Goal: Task Accomplishment & Management: Use online tool/utility

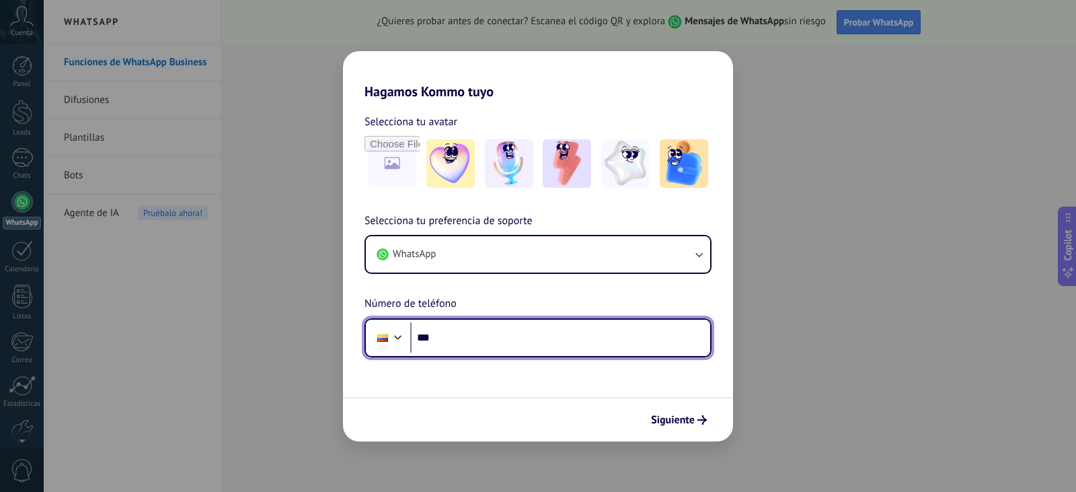
click at [472, 340] on input "***" at bounding box center [560, 337] width 300 height 31
type input "**********"
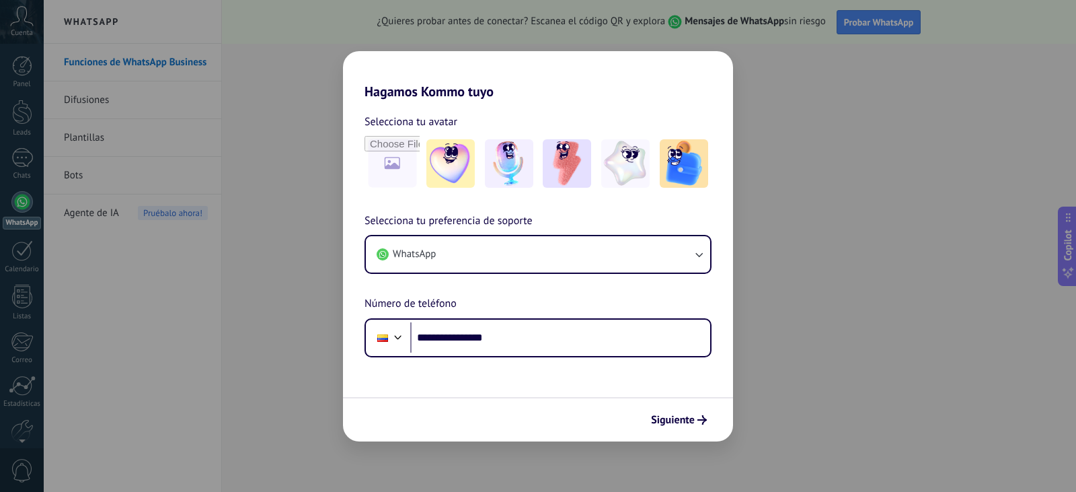
drag, startPoint x: 472, startPoint y: 340, endPoint x: 693, endPoint y: 418, distance: 234.3
click at [693, 418] on span "Siguiente" at bounding box center [673, 419] width 44 height 9
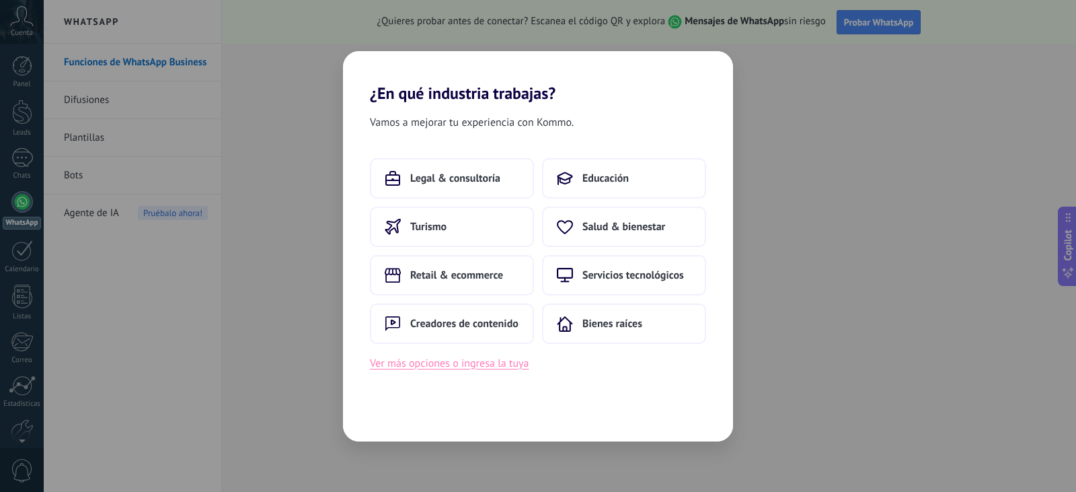
click at [463, 365] on button "Ver más opciones o ingresa la tuya" at bounding box center [449, 363] width 159 height 17
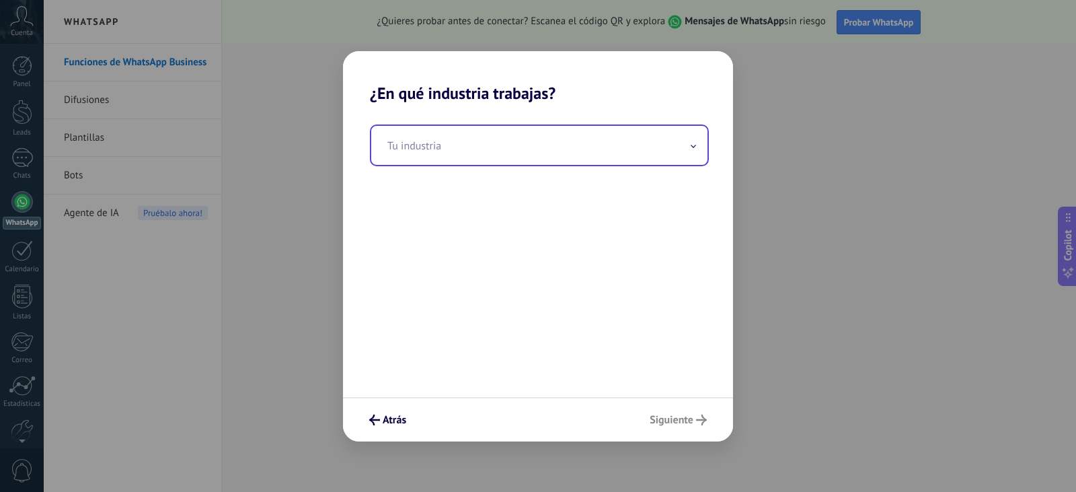
click at [437, 155] on input "text" at bounding box center [539, 145] width 336 height 39
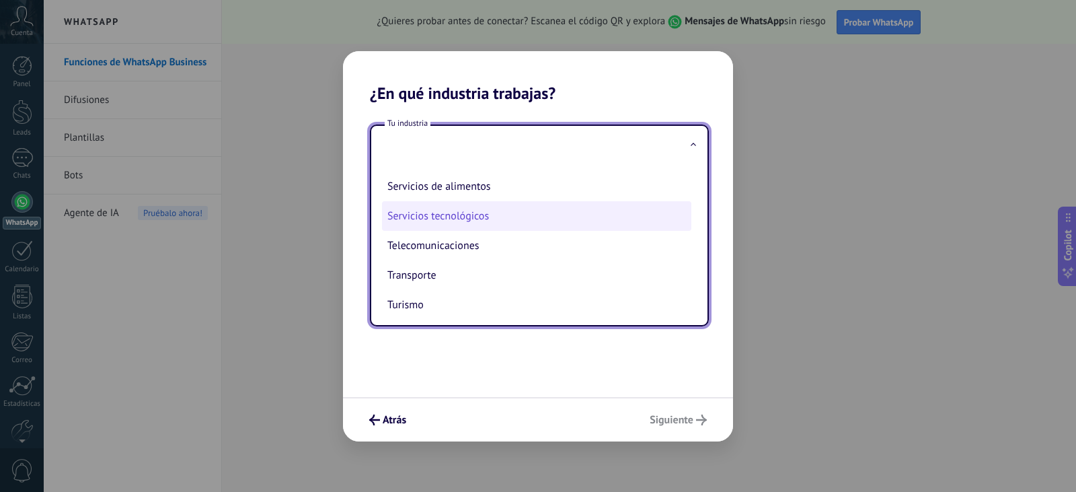
scroll to position [357, 0]
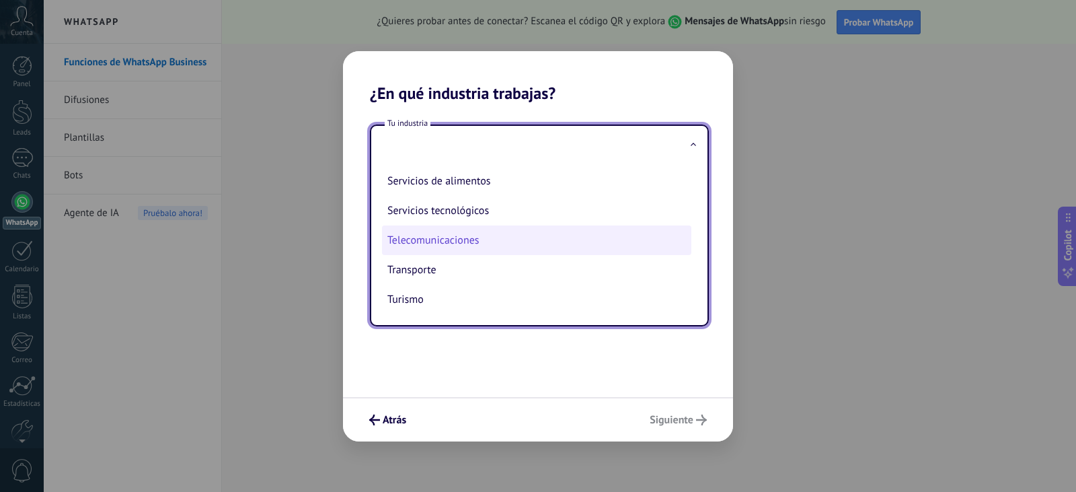
click at [442, 246] on li "Telecomunicaciones" at bounding box center [536, 240] width 309 height 30
type input "**********"
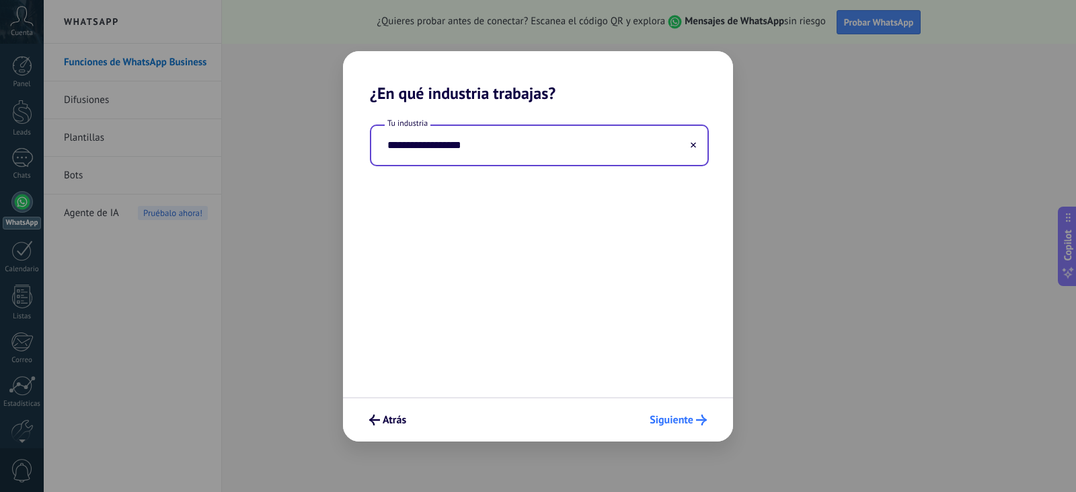
click at [678, 423] on span "Siguiente" at bounding box center [672, 419] width 44 height 9
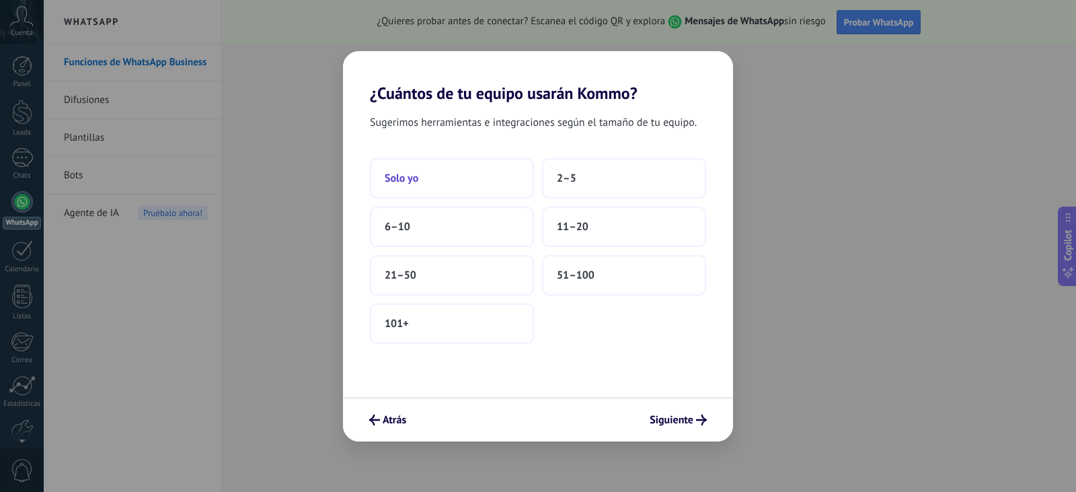
click at [443, 184] on button "Solo yo" at bounding box center [452, 178] width 164 height 40
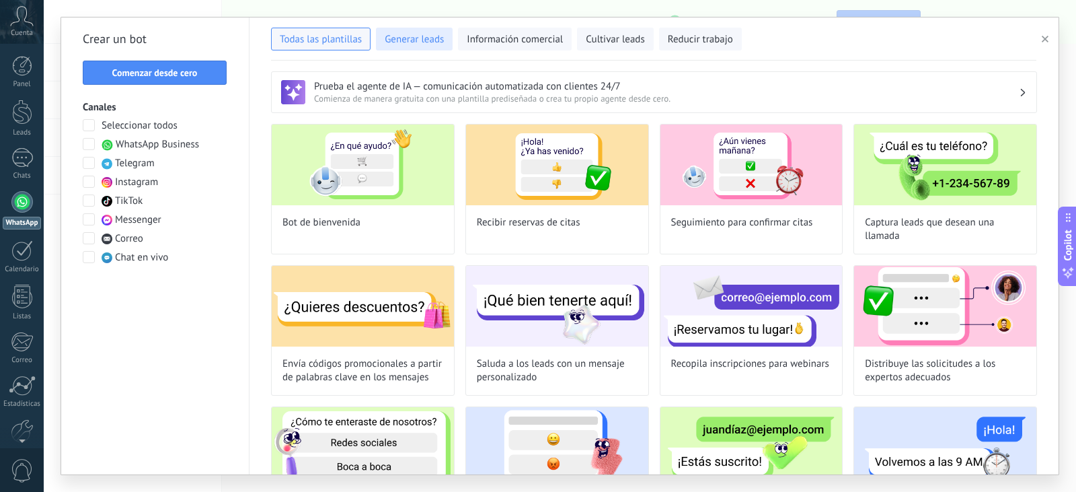
click at [413, 42] on span "Generar leads" at bounding box center [414, 39] width 59 height 13
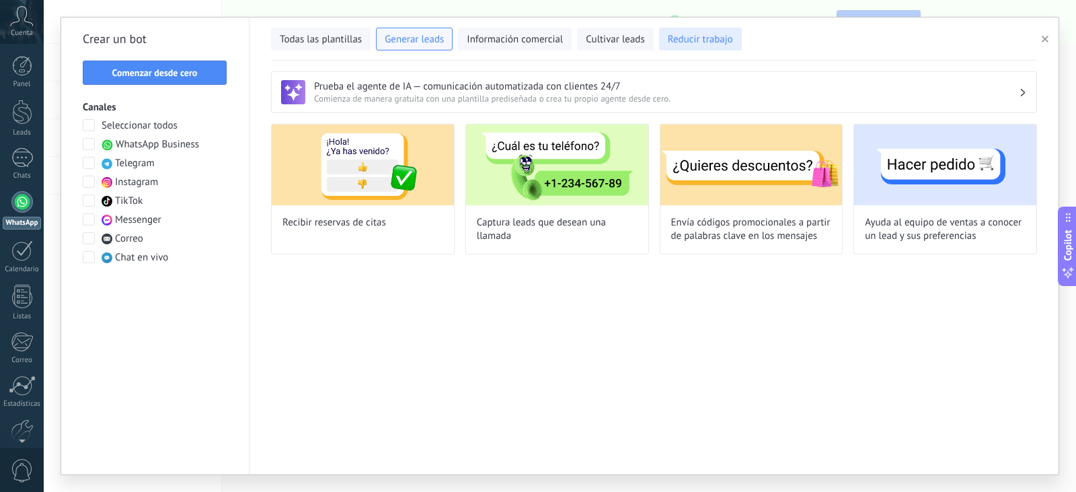
click at [717, 43] on span "Reducir trabajo" at bounding box center [700, 39] width 65 height 13
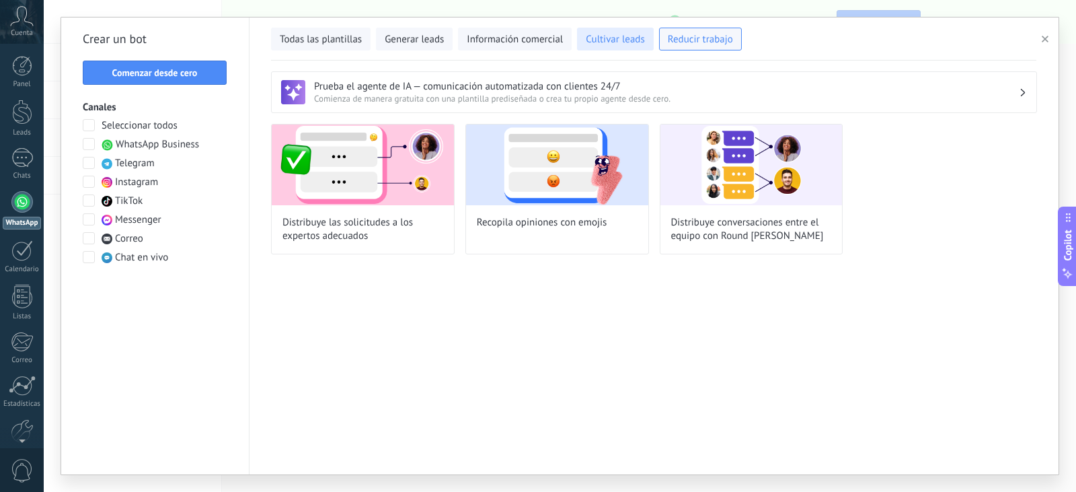
click at [614, 47] on button "Cultivar leads" at bounding box center [615, 39] width 76 height 23
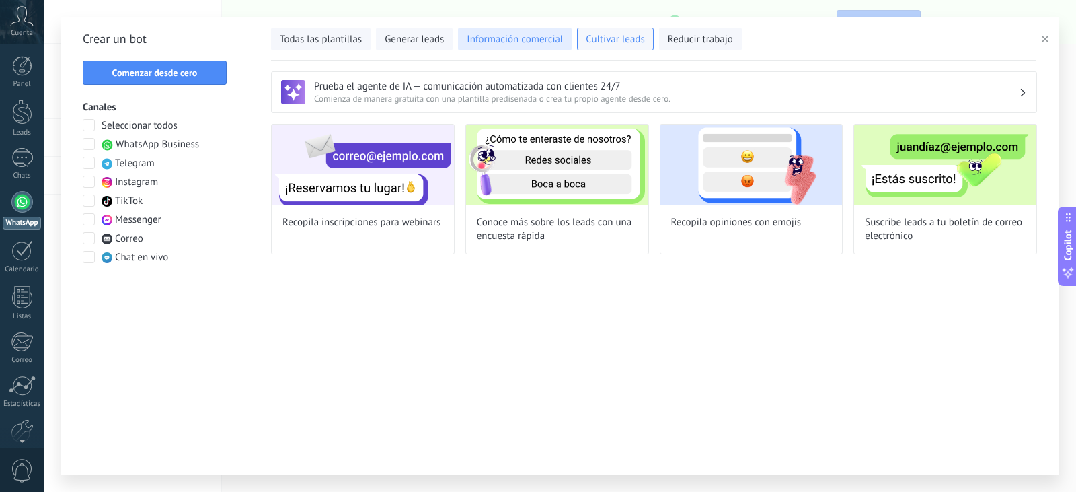
click at [509, 46] on button "Información comercial" at bounding box center [515, 39] width 114 height 23
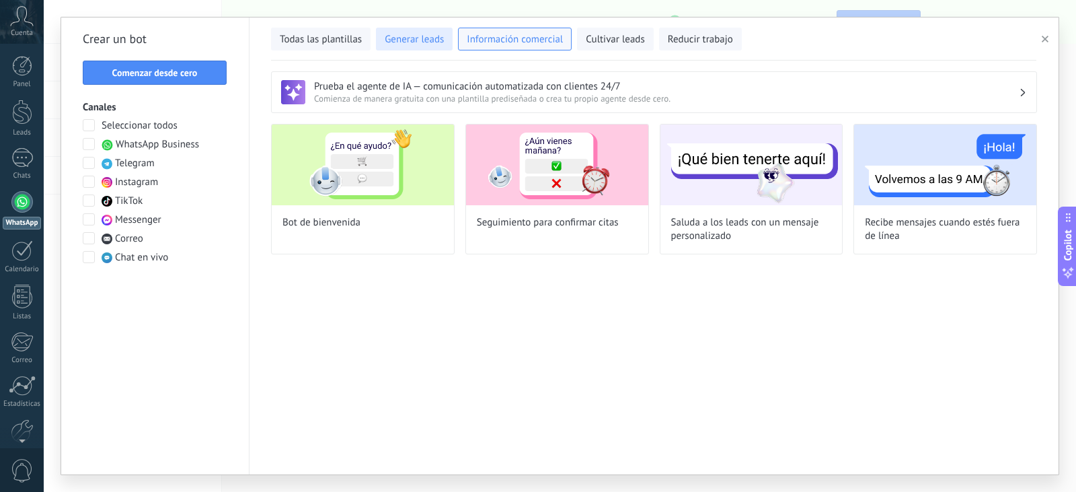
click at [391, 33] on span "Generar leads" at bounding box center [414, 39] width 59 height 13
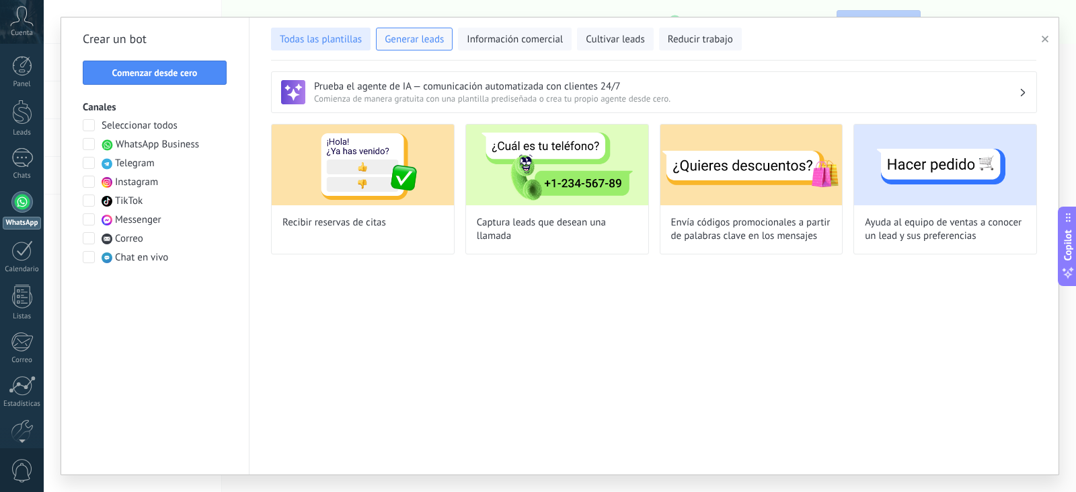
click at [344, 41] on span "Todas las plantillas" at bounding box center [321, 39] width 82 height 13
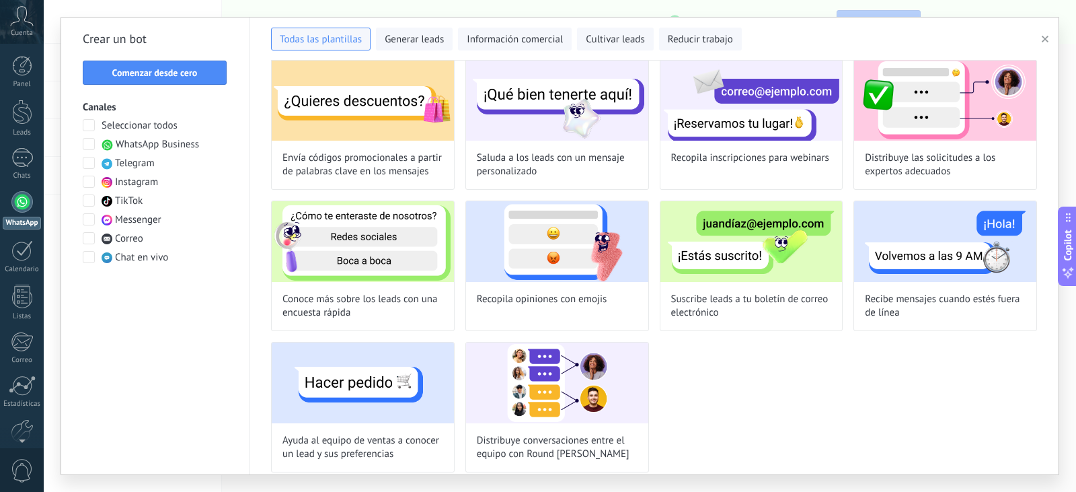
scroll to position [215, 0]
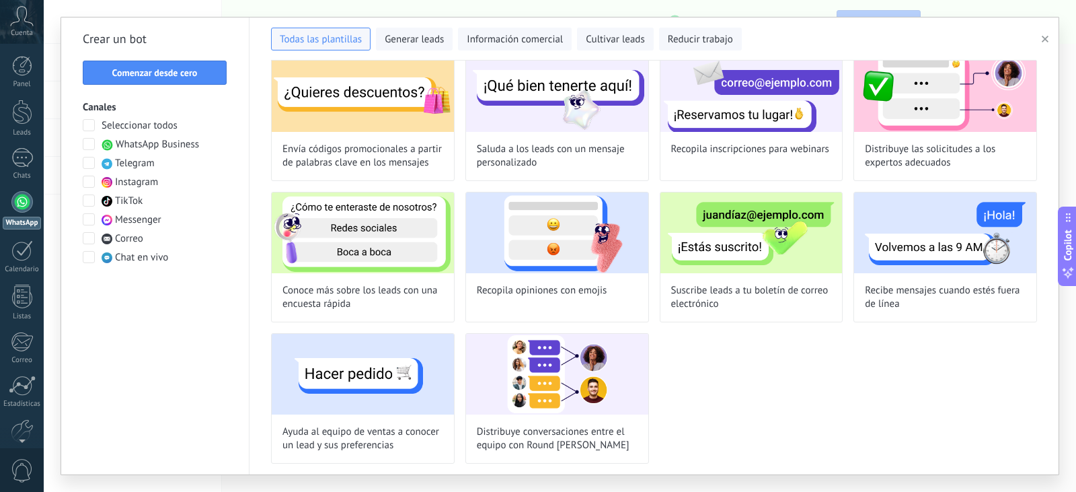
click at [22, 202] on div at bounding box center [22, 202] width 22 height 22
click at [20, 204] on div at bounding box center [22, 202] width 22 height 22
click at [29, 165] on div at bounding box center [22, 158] width 22 height 20
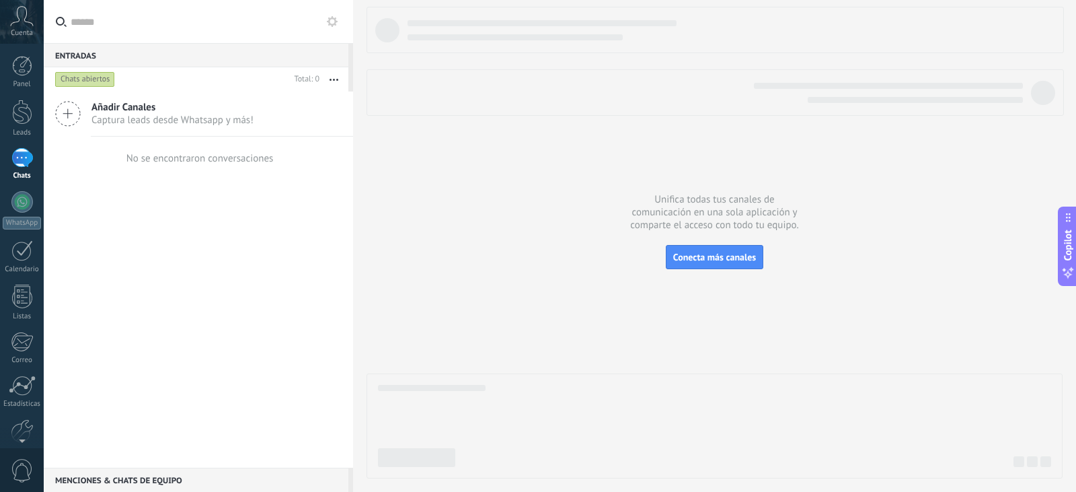
click at [177, 111] on span "Añadir Canales" at bounding box center [172, 107] width 162 height 13
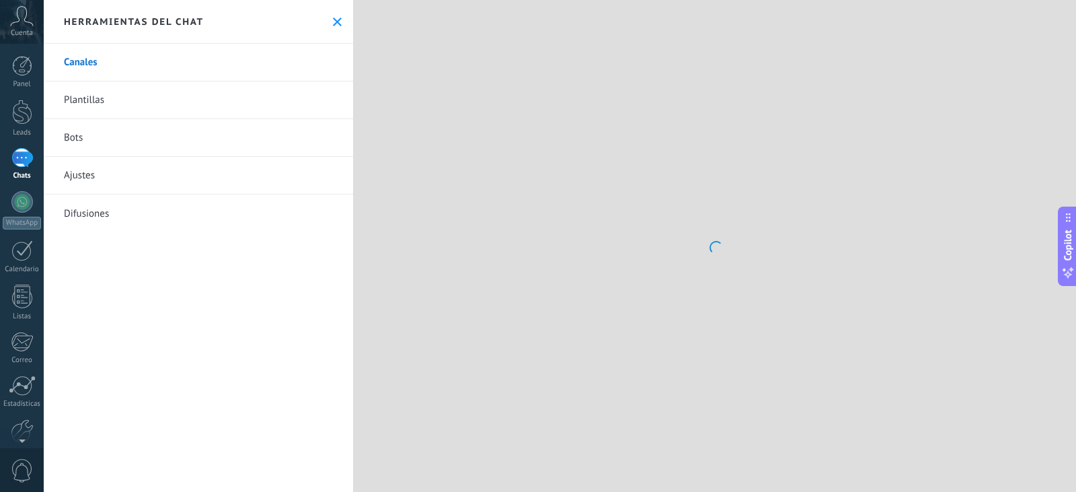
click at [333, 23] on icon at bounding box center [337, 21] width 9 height 9
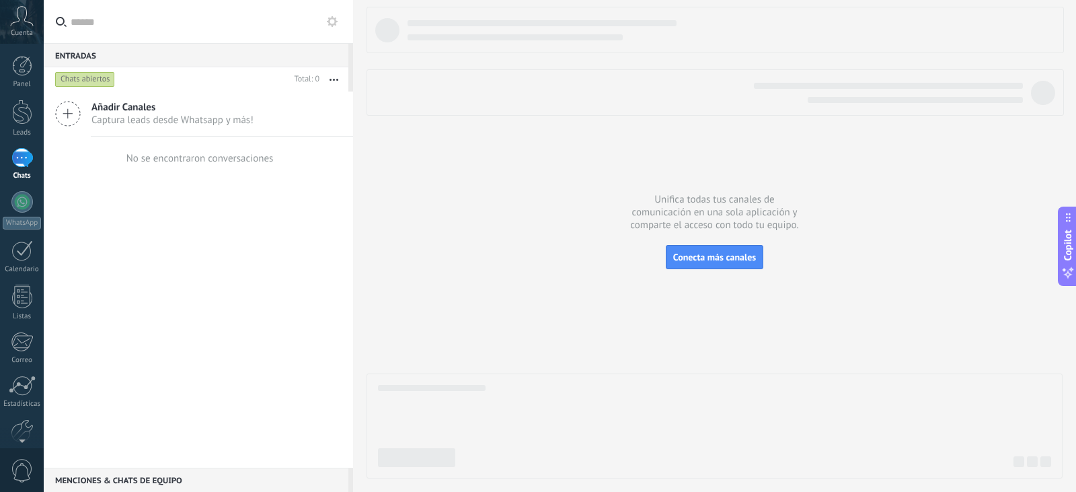
click at [65, 116] on icon at bounding box center [68, 114] width 26 height 26
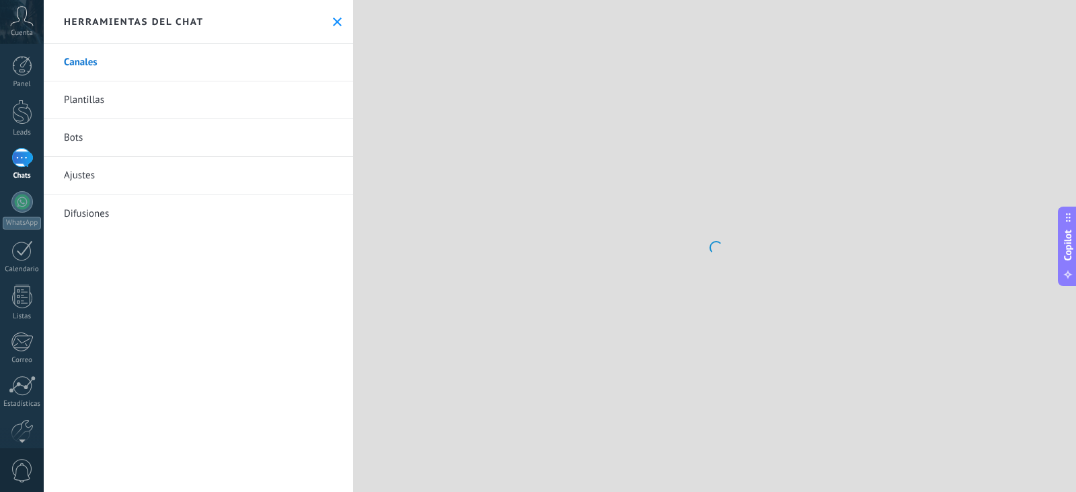
click at [333, 22] on icon at bounding box center [337, 21] width 9 height 9
